Goal: Transaction & Acquisition: Obtain resource

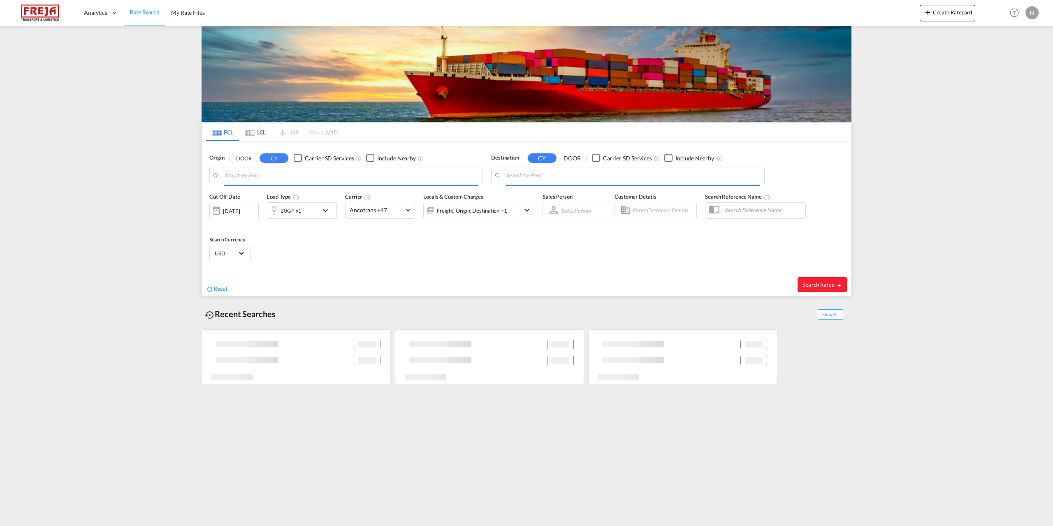
type input "[GEOGRAPHIC_DATA] ([GEOGRAPHIC_DATA]), DKCPH"
type input "Aqaba, JOAQB"
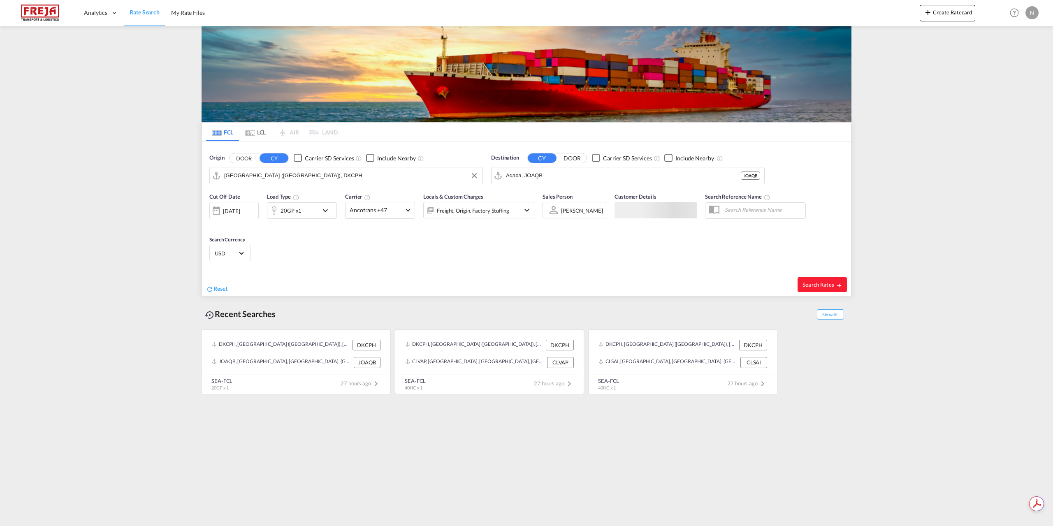
click at [289, 178] on input "[GEOGRAPHIC_DATA] ([GEOGRAPHIC_DATA]), DKCPH" at bounding box center [351, 175] width 254 height 12
click at [553, 178] on input "Aqaba, JOAQB" at bounding box center [633, 175] width 254 height 12
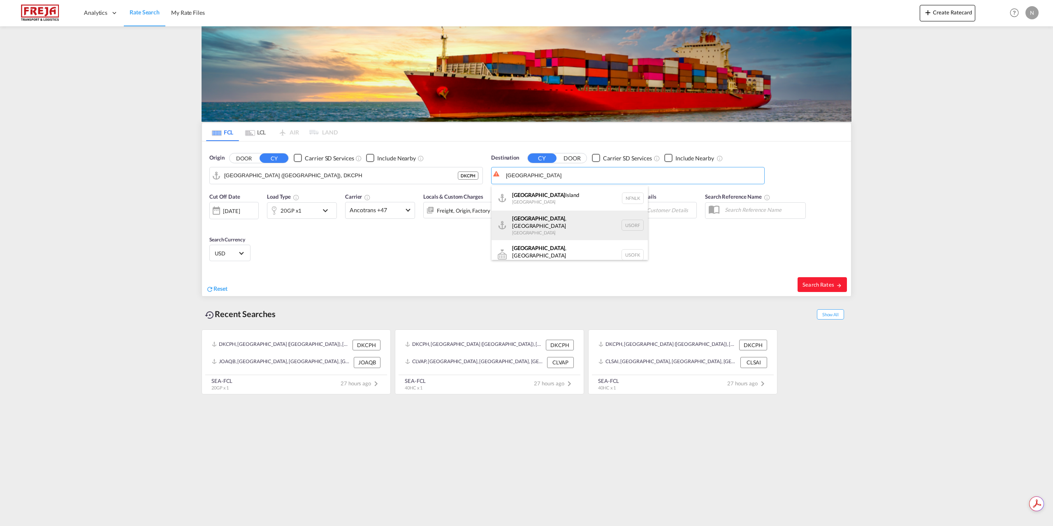
click at [554, 223] on div "[GEOGRAPHIC_DATA] , [GEOGRAPHIC_DATA] [GEOGRAPHIC_DATA] [GEOGRAPHIC_DATA]" at bounding box center [569, 226] width 156 height 30
type input "[GEOGRAPHIC_DATA], [GEOGRAPHIC_DATA], [GEOGRAPHIC_DATA]"
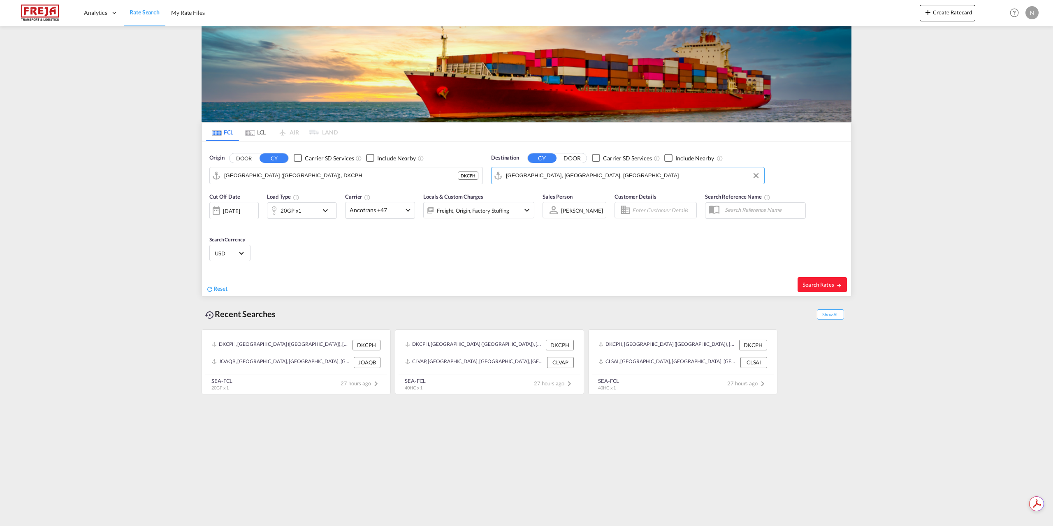
click at [323, 213] on md-icon "icon-chevron-down" at bounding box center [327, 211] width 14 height 10
click at [241, 252] on md-select-value "20GP" at bounding box center [237, 246] width 33 height 14
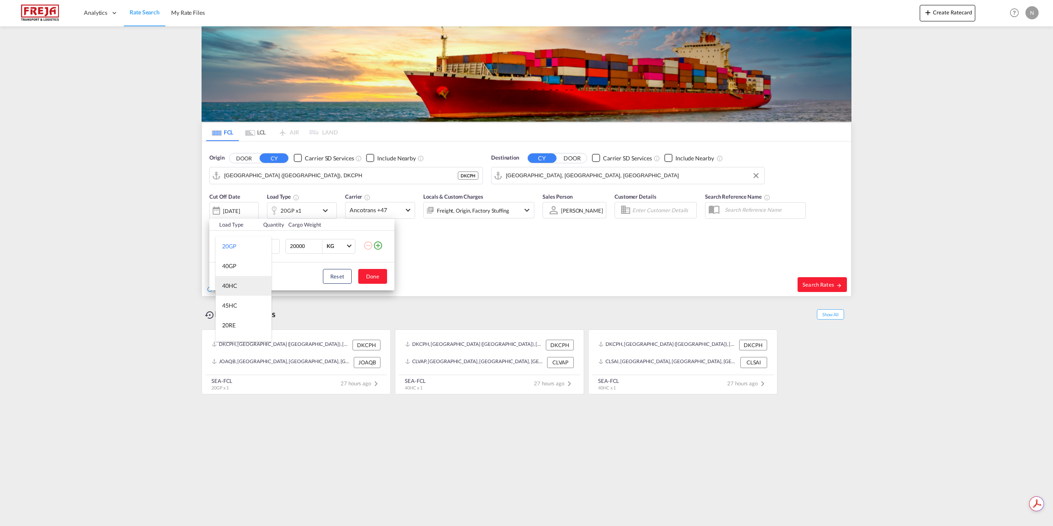
click at [243, 285] on md-option "40HC" at bounding box center [244, 286] width 56 height 20
click at [366, 274] on button "Done" at bounding box center [372, 276] width 29 height 15
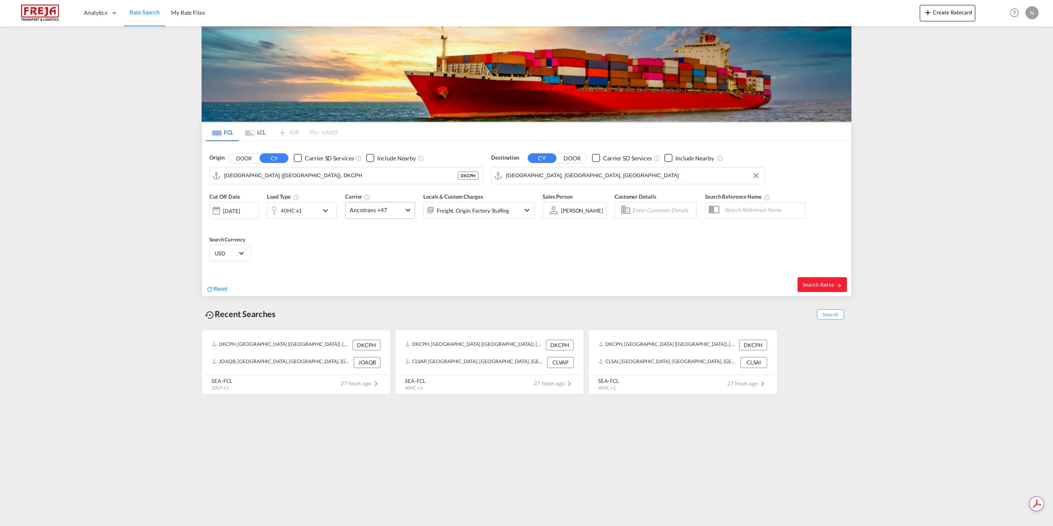
click at [362, 207] on span "Ancotrans +47" at bounding box center [376, 210] width 53 height 8
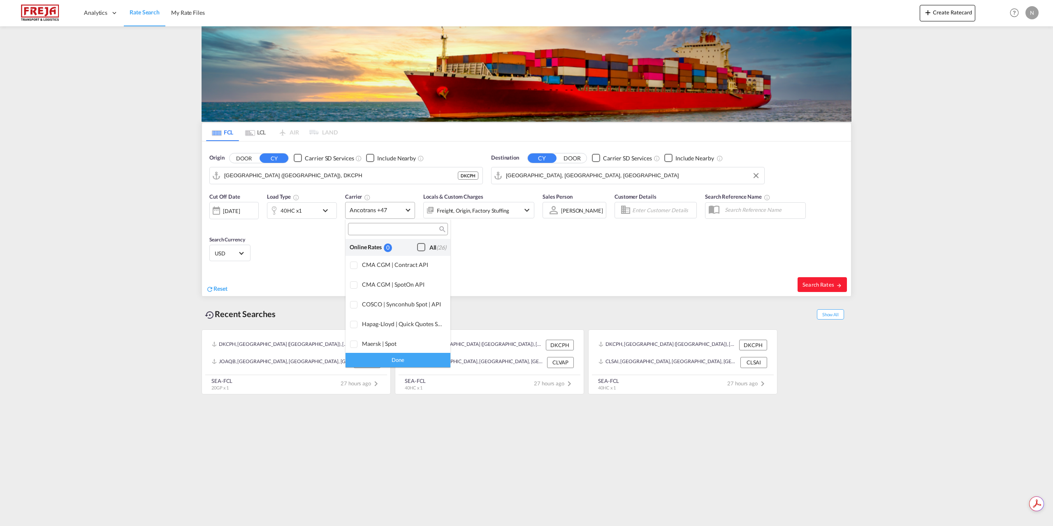
click at [436, 250] on span "(26)" at bounding box center [441, 247] width 10 height 7
click at [422, 358] on div "Done" at bounding box center [397, 360] width 105 height 14
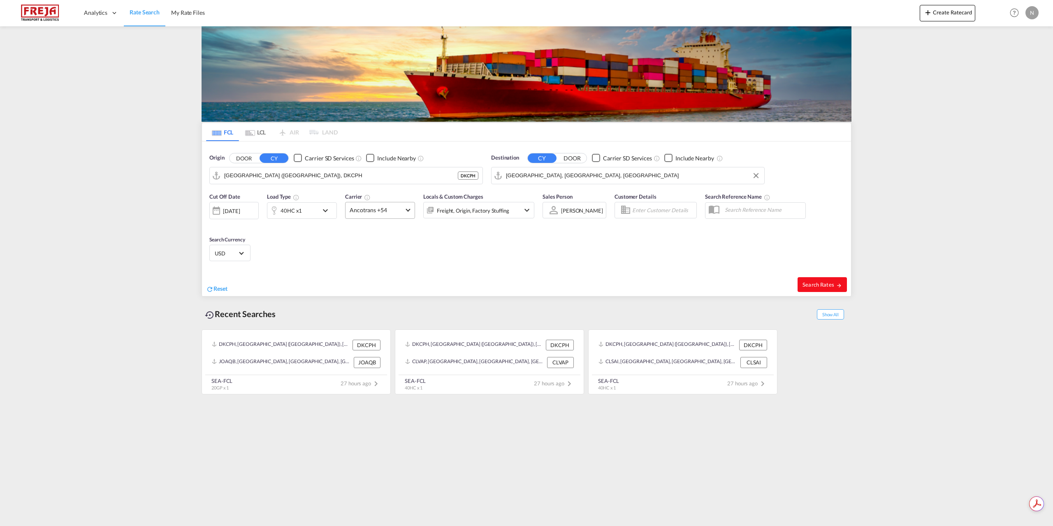
click at [836, 280] on button "Search Rates" at bounding box center [821, 284] width 49 height 15
type input "DKCPH to USORF / [DATE]"
